Goal: Navigation & Orientation: Find specific page/section

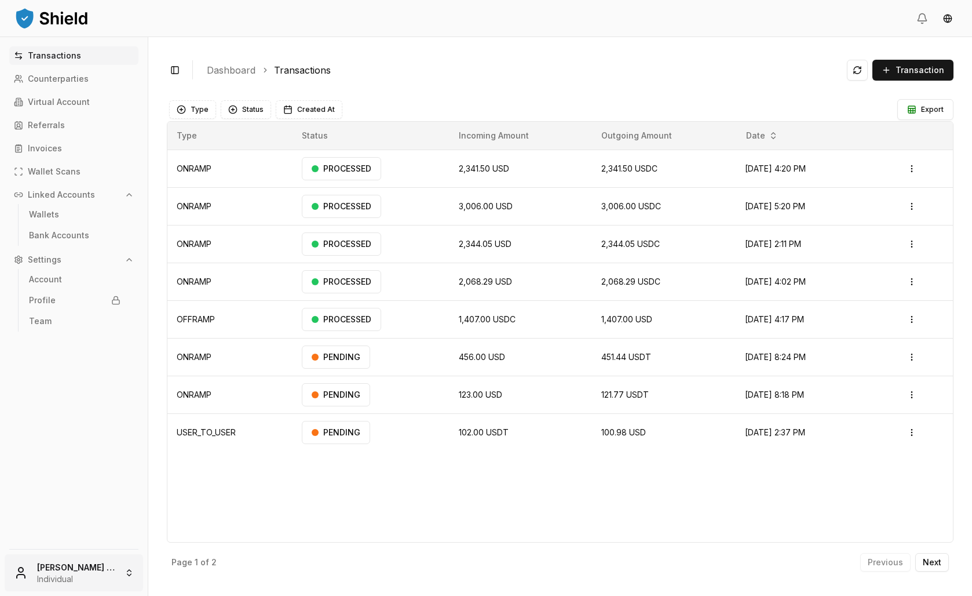
click at [95, 575] on html "Transactions Counterparties Virtual Account Referrals Invoices Wallet Scans Lin…" at bounding box center [486, 298] width 972 height 596
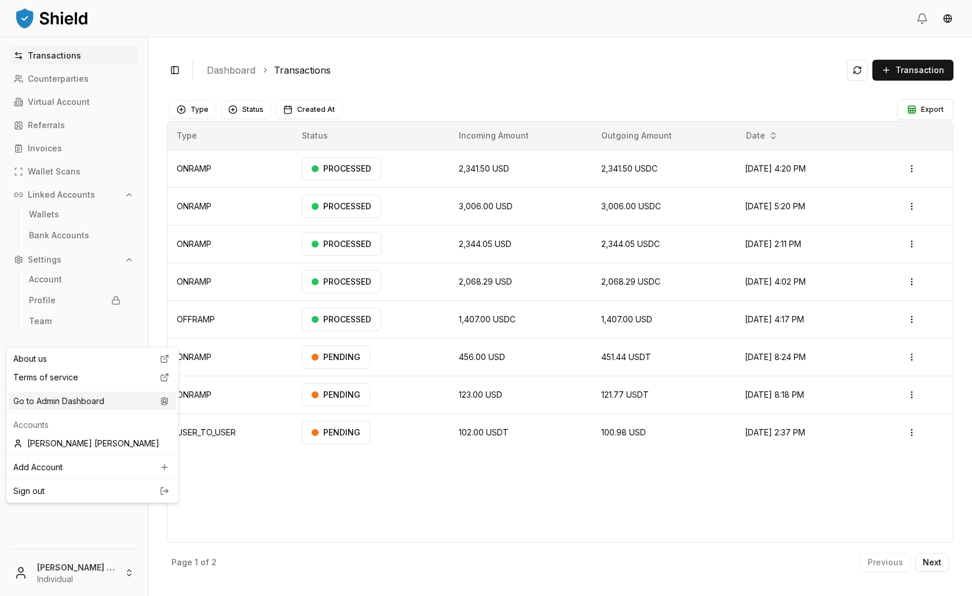
click at [89, 410] on div "Go to Admin Dashboard" at bounding box center [92, 401] width 167 height 19
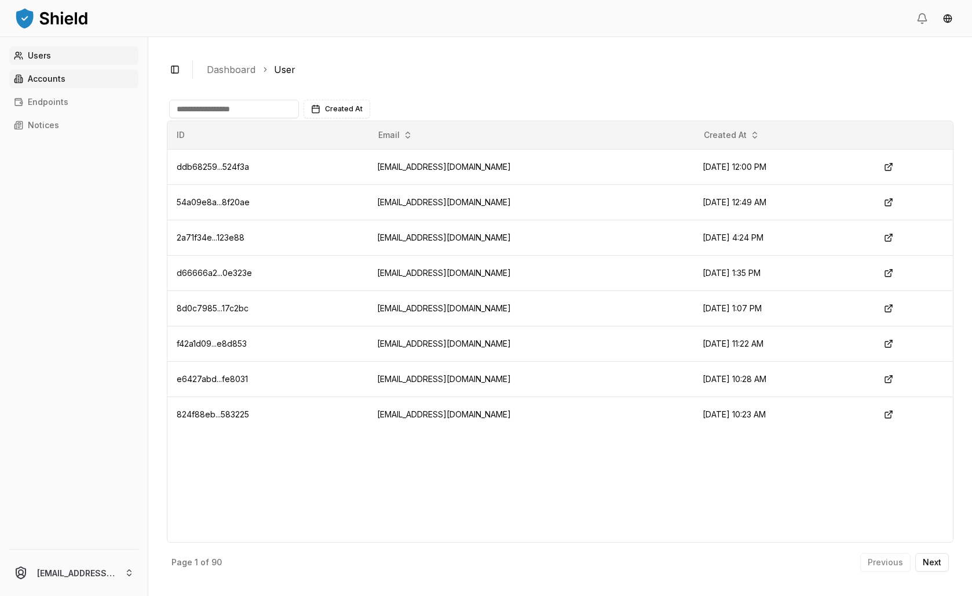
click at [79, 88] on link "Accounts" at bounding box center [73, 79] width 129 height 19
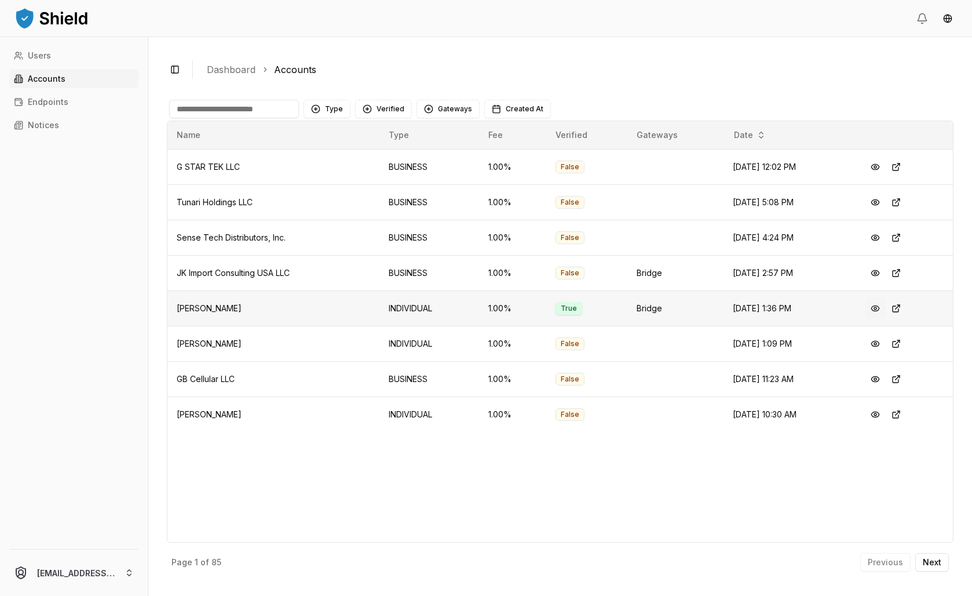
click at [878, 319] on button at bounding box center [875, 308] width 21 height 21
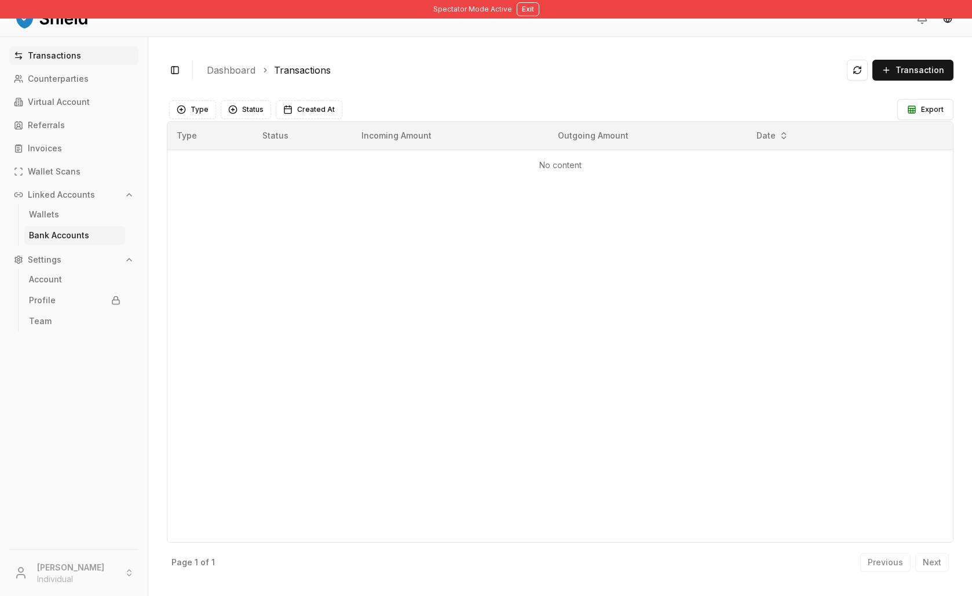
click at [116, 245] on link "Bank Accounts" at bounding box center [74, 235] width 101 height 19
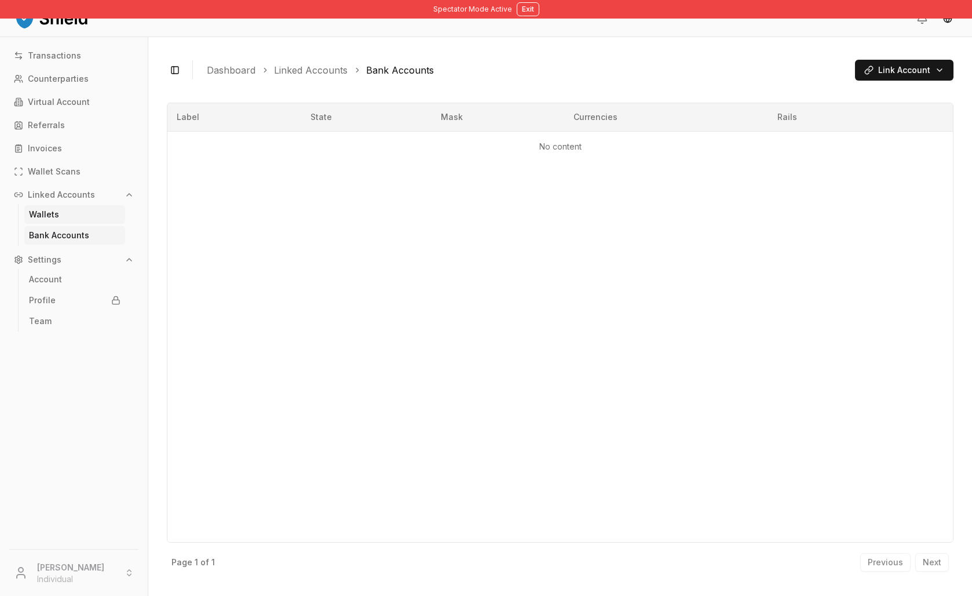
click at [95, 224] on link "Wallets" at bounding box center [74, 214] width 101 height 19
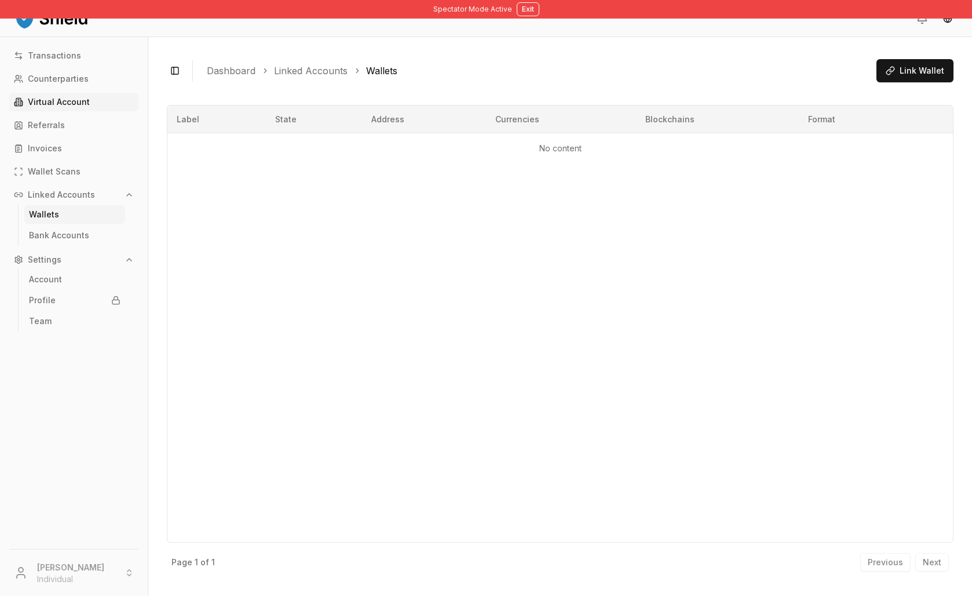
click at [89, 106] on p "Virtual Account" at bounding box center [59, 102] width 62 height 8
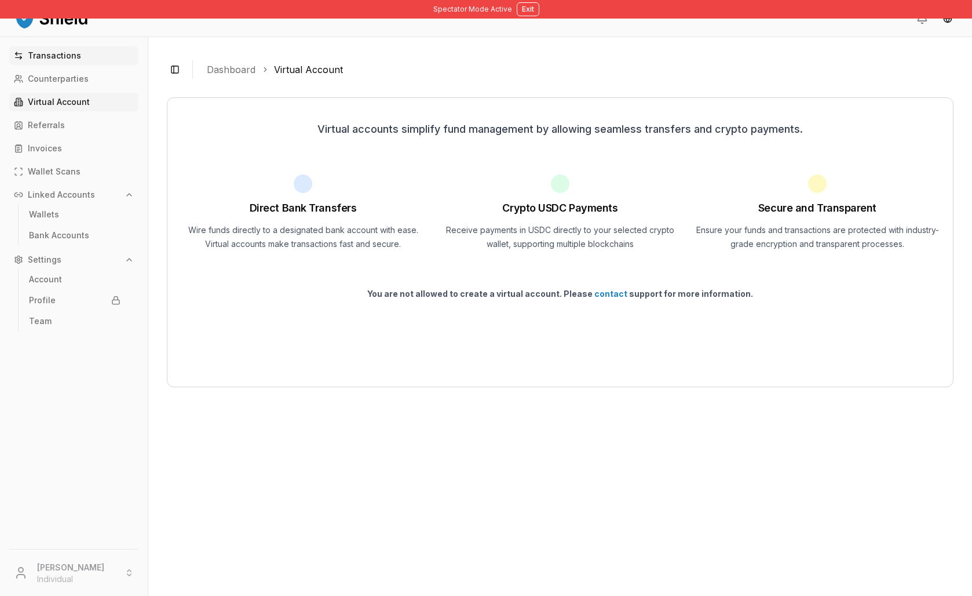
click at [65, 60] on p "Transactions" at bounding box center [54, 56] width 53 height 8
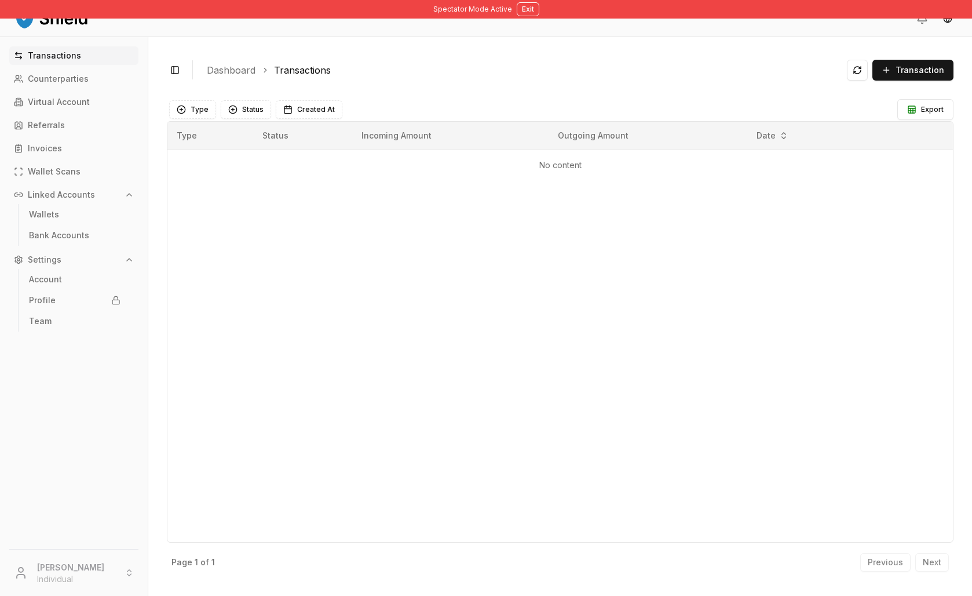
click at [585, 180] on td "No content" at bounding box center [560, 165] width 786 height 31
click at [535, 15] on button "Exit" at bounding box center [528, 9] width 23 height 14
